Goal: Task Accomplishment & Management: Use online tool/utility

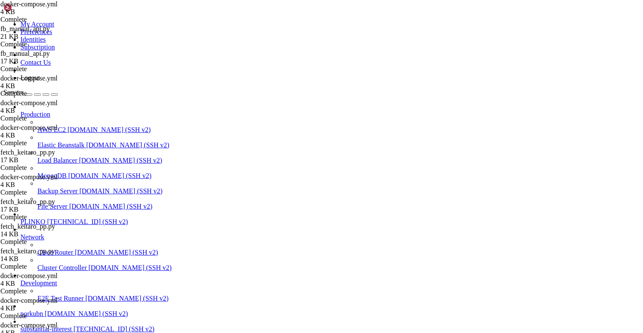
scroll to position [6, 0]
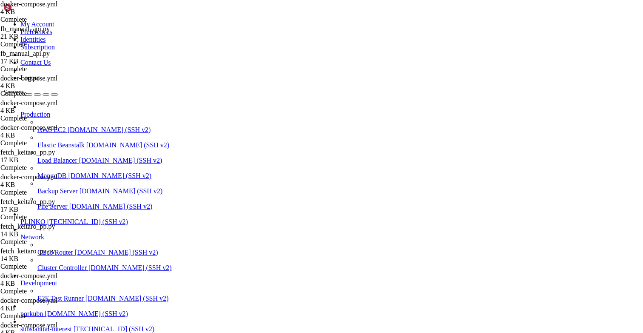
drag, startPoint x: 92, startPoint y: 753, endPoint x: 6, endPoint y: 755, distance: 85.1
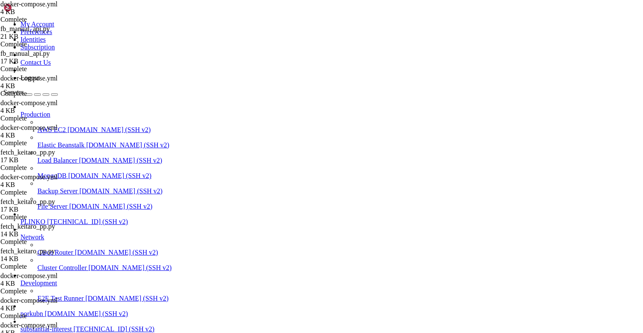
copy div "root@substantialinterest:~# curl -4 [URL][TECHNICAL_ID] {"status":"ok"}root@sub…"
